Goal: Transaction & Acquisition: Purchase product/service

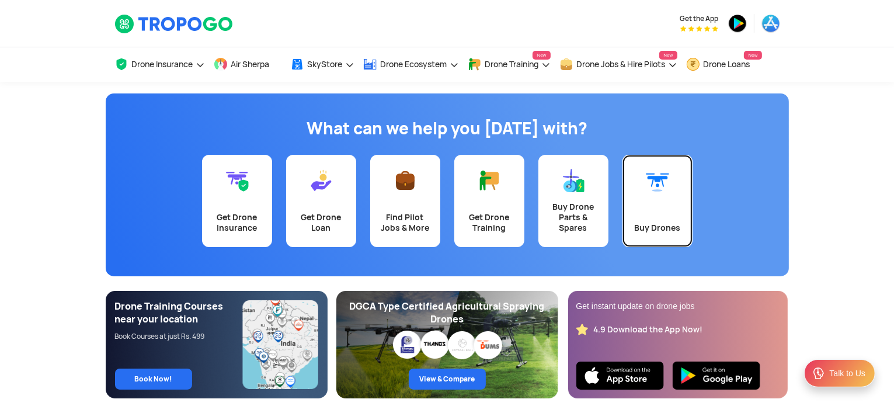
click at [656, 226] on div "Buy Drones" at bounding box center [657, 227] width 56 height 11
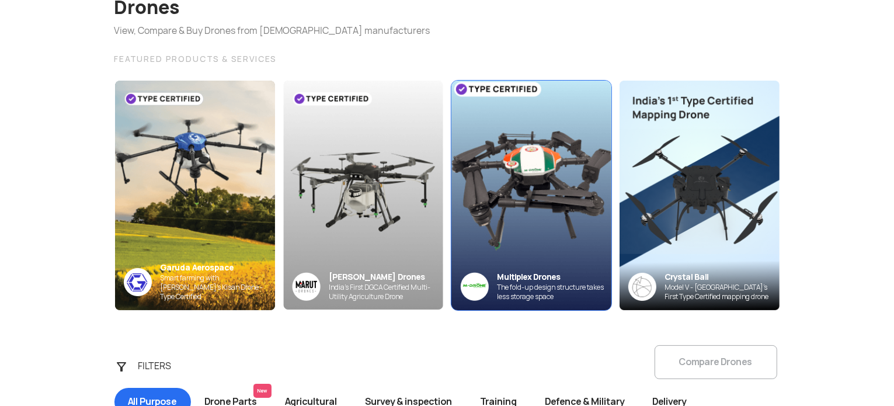
scroll to position [175, 0]
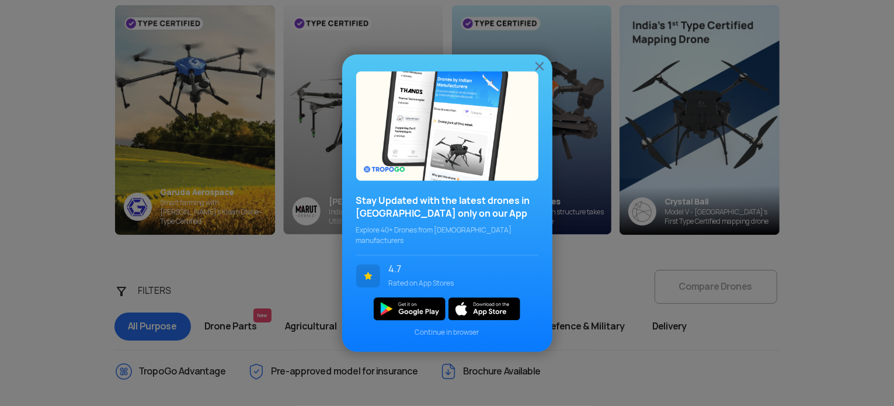
click at [539, 73] on img at bounding box center [539, 66] width 14 height 14
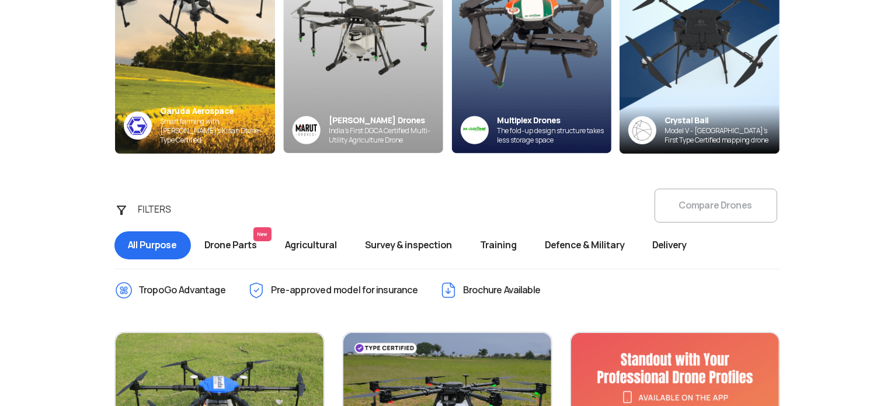
scroll to position [234, 0]
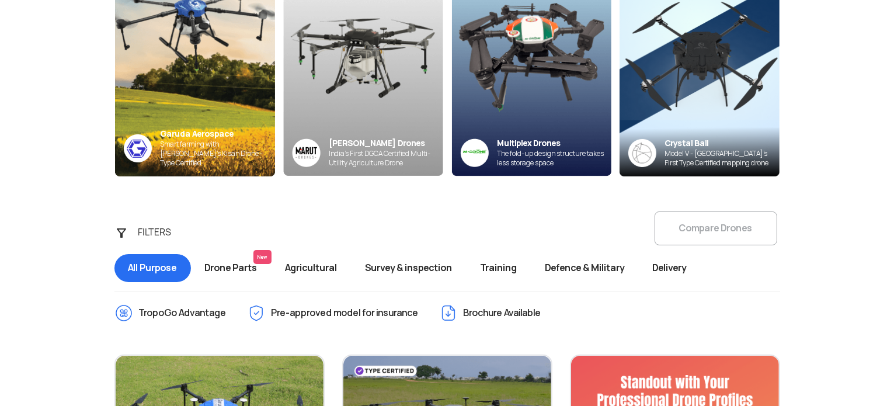
click at [241, 269] on span "Drone Parts New" at bounding box center [231, 268] width 81 height 28
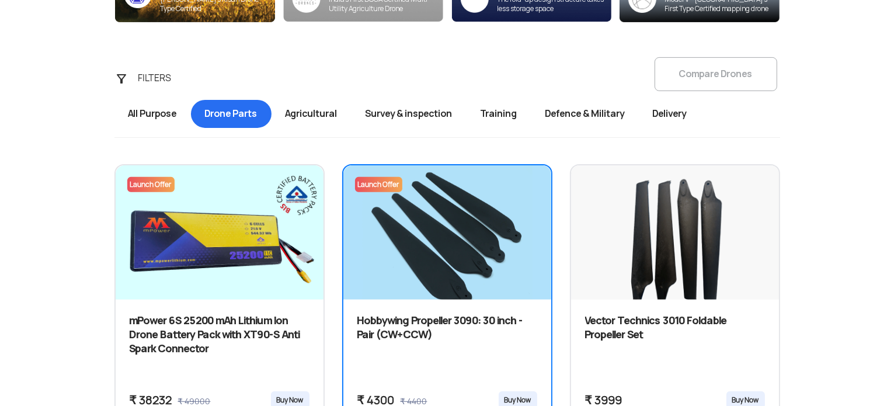
scroll to position [409, 0]
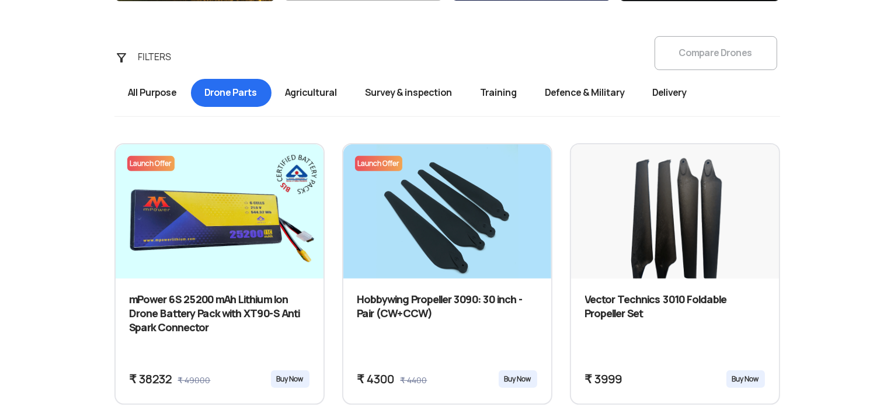
click at [322, 96] on span "Agricultural" at bounding box center [311, 93] width 80 height 28
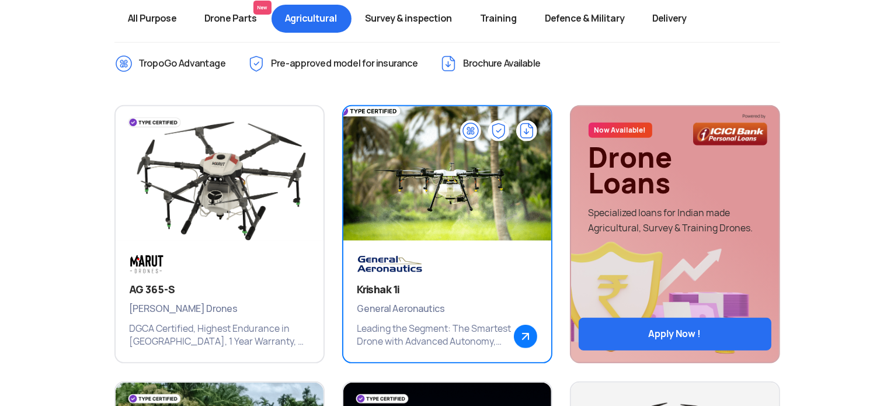
scroll to position [409, 0]
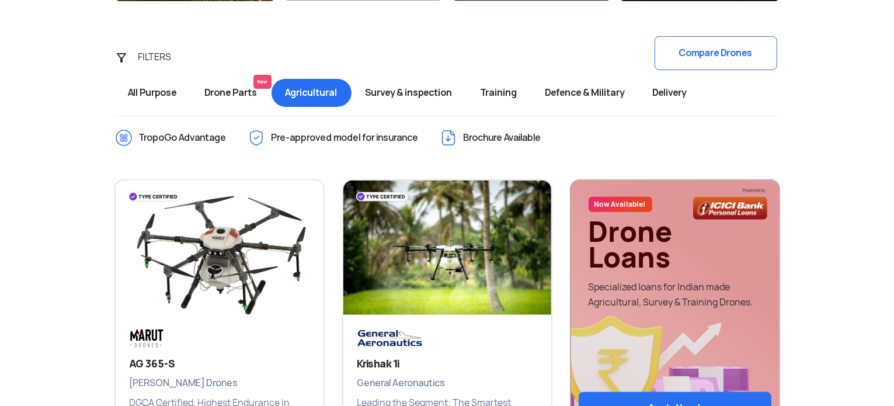
click at [402, 89] on span "Survey & inspection" at bounding box center [408, 93] width 115 height 28
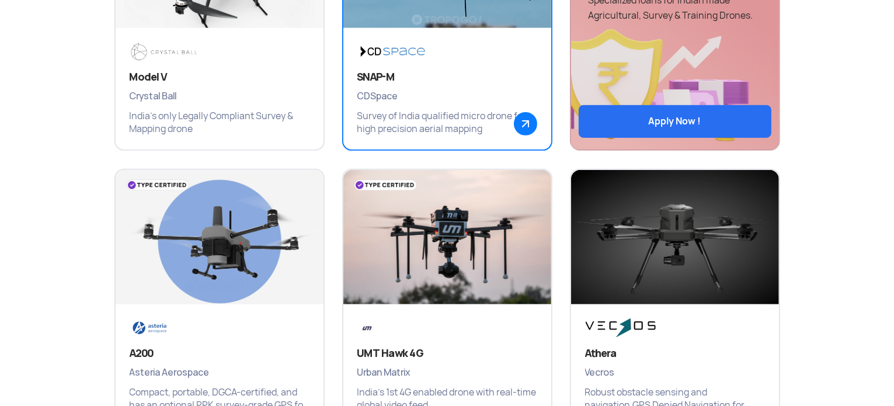
scroll to position [701, 0]
